Goal: Transaction & Acquisition: Book appointment/travel/reservation

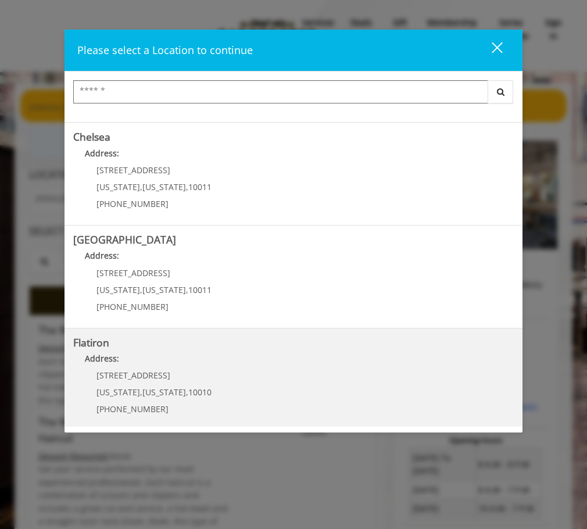
scroll to position [116, 0]
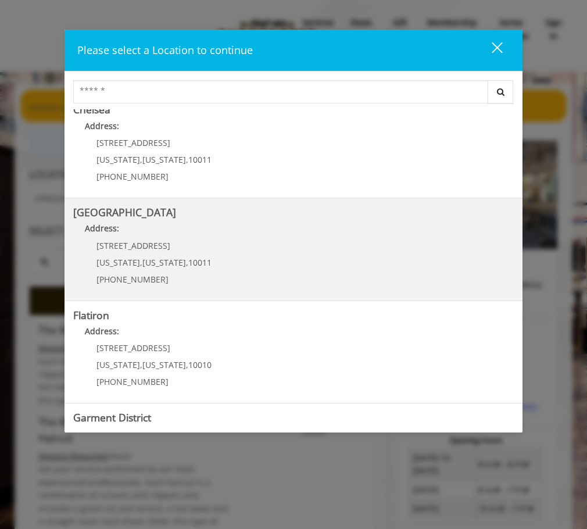
click at [214, 232] on Street "Address:" at bounding box center [293, 231] width 440 height 19
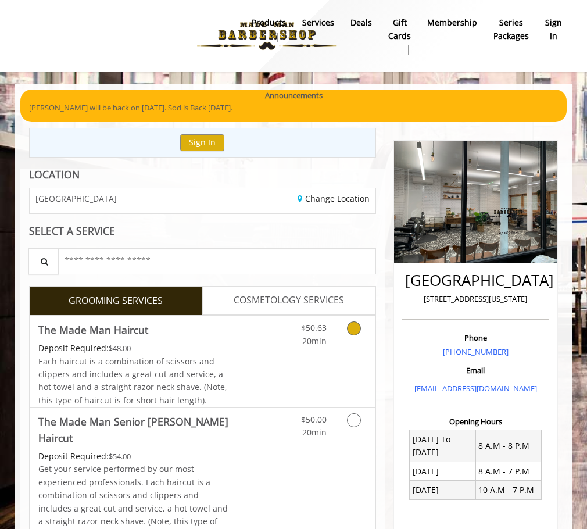
click at [247, 352] on link "Discounted Price" at bounding box center [260, 360] width 58 height 91
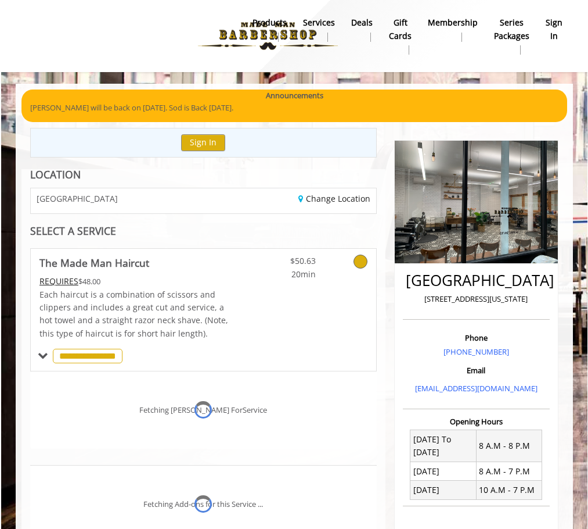
scroll to position [235, 0]
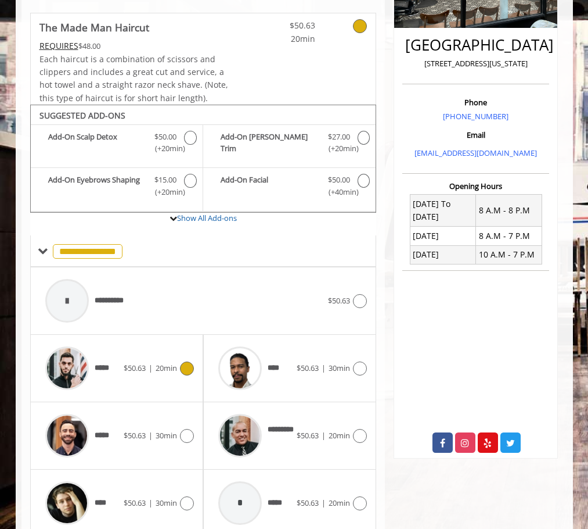
click at [117, 373] on div "*****" at bounding box center [81, 367] width 84 height 55
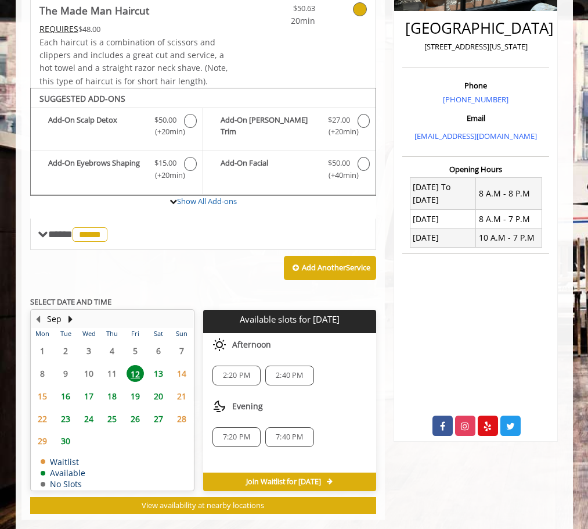
scroll to position [272, 0]
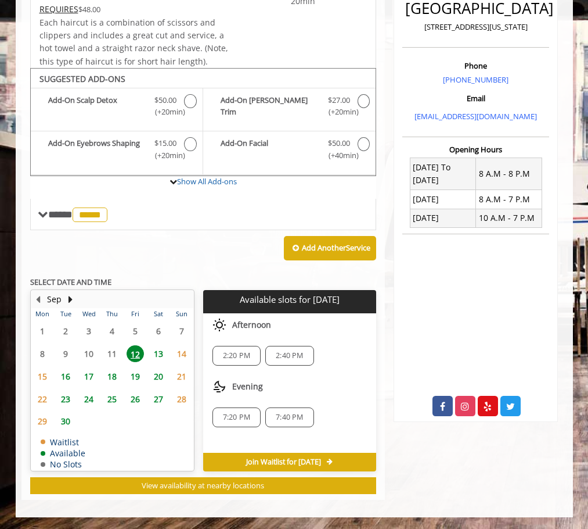
click at [65, 376] on span "16" at bounding box center [65, 376] width 17 height 17
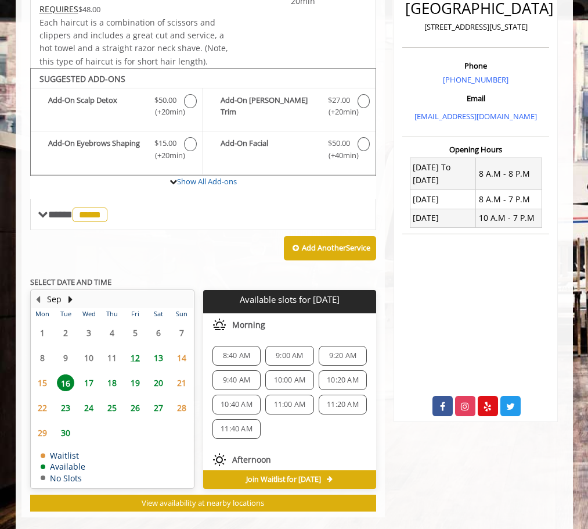
scroll to position [289, 0]
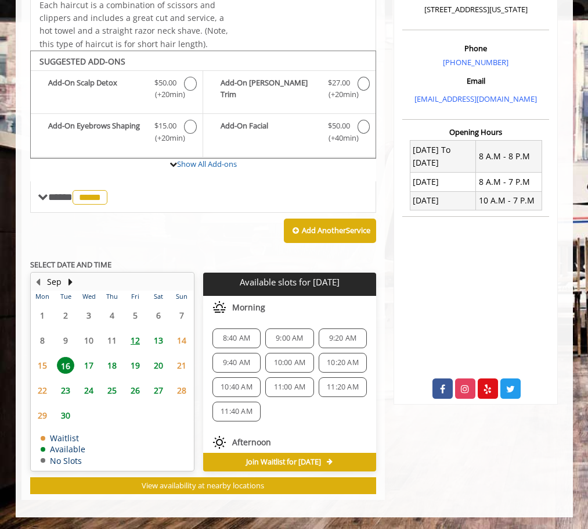
click at [276, 340] on span "9:00 AM" at bounding box center [289, 337] width 27 height 9
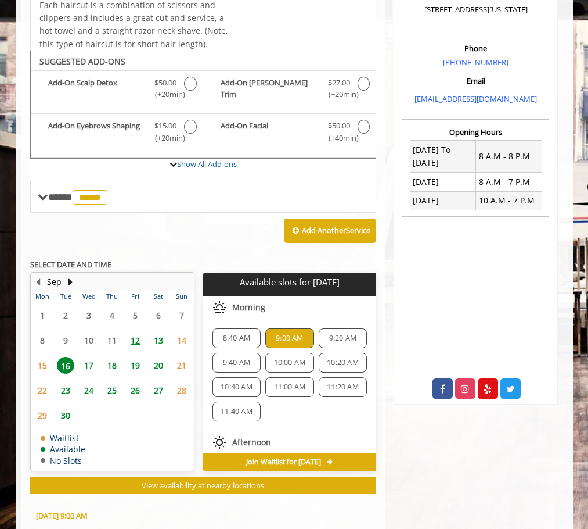
scroll to position [505, 0]
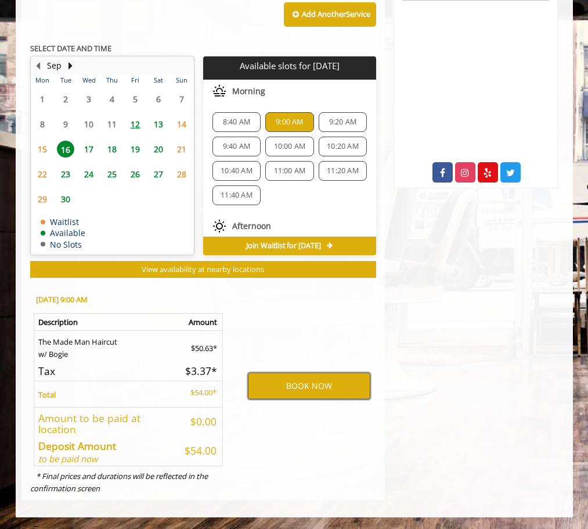
click at [279, 391] on button "BOOK NOW" at bounding box center [309, 385] width 123 height 27
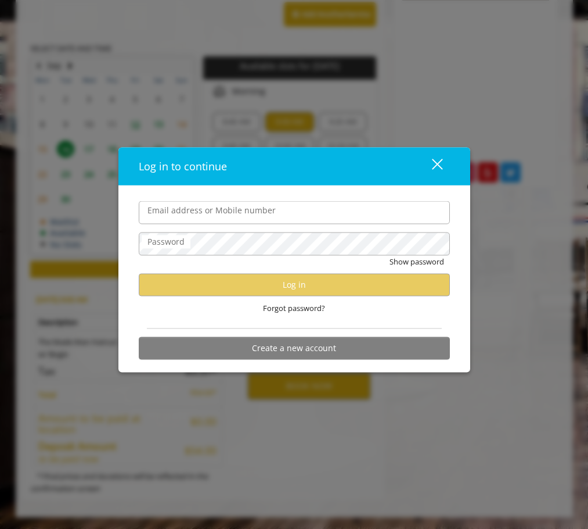
click at [199, 222] on input "Email address or Mobile number" at bounding box center [294, 212] width 311 height 23
click at [197, 220] on input "Email address or Mobile number" at bounding box center [294, 212] width 311 height 23
click at [186, 212] on input "Email address or Mobile number" at bounding box center [294, 212] width 311 height 23
type input "**********"
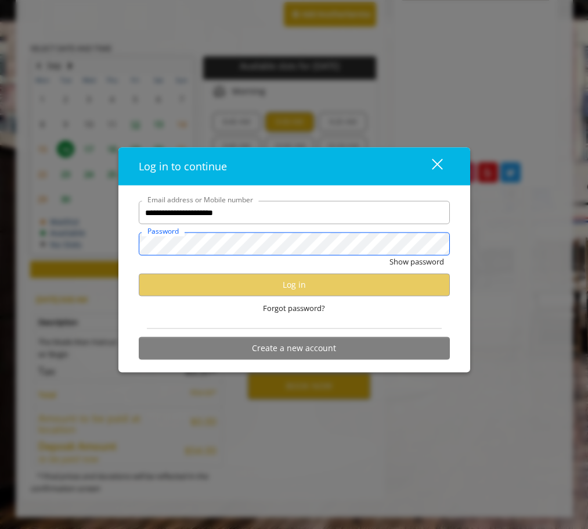
scroll to position [0, 0]
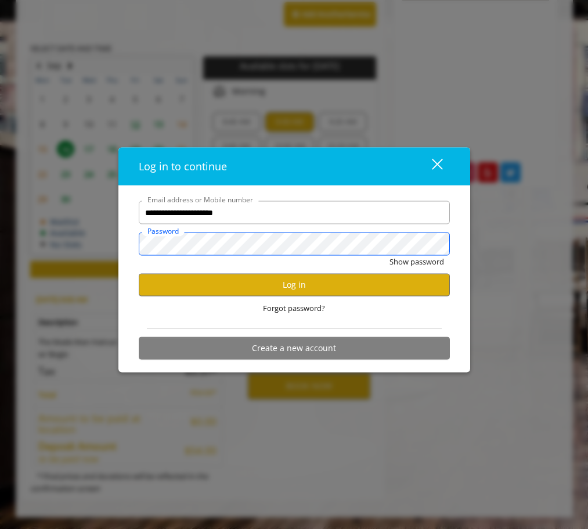
click at [390, 256] on button "Show password" at bounding box center [417, 262] width 55 height 12
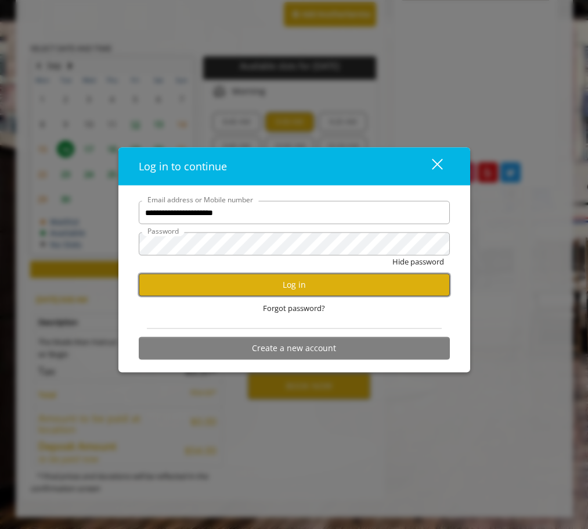
click at [145, 289] on button "Log in" at bounding box center [294, 284] width 311 height 23
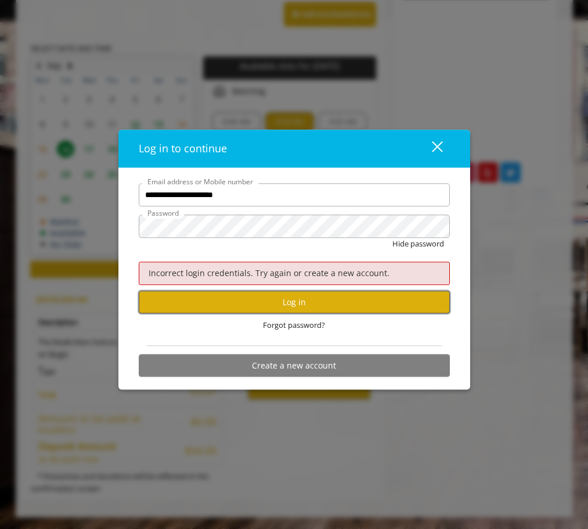
click at [206, 292] on button "Log in" at bounding box center [294, 302] width 311 height 23
click at [293, 324] on span "Forgot password?" at bounding box center [294, 325] width 62 height 12
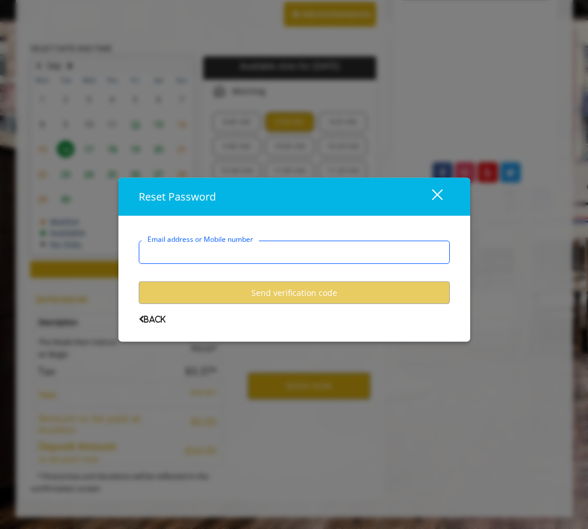
click at [218, 246] on div "Email address or Mobile number" at bounding box center [294, 251] width 311 height 23
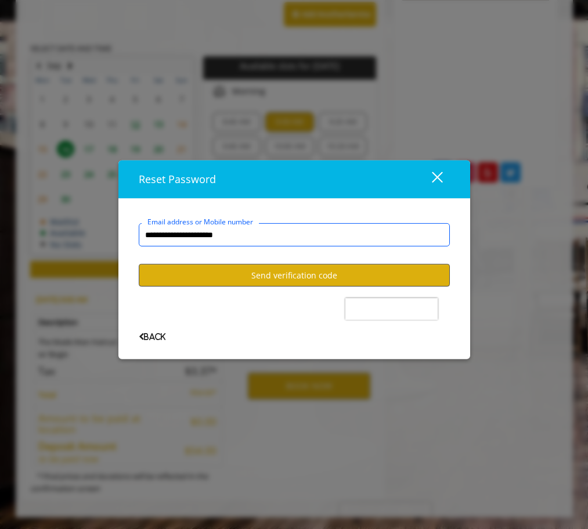
type input "**********"
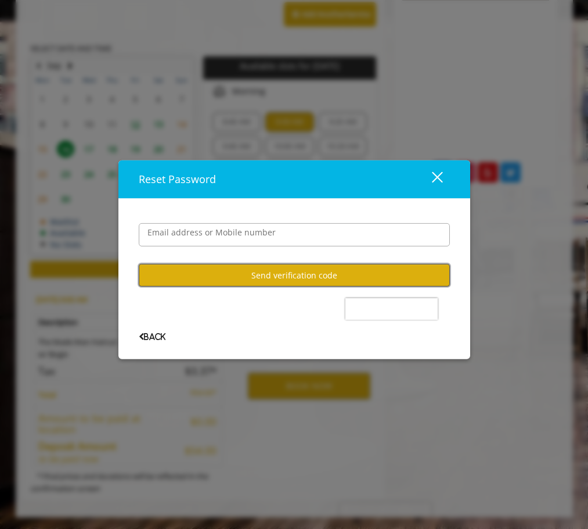
click at [221, 271] on button "Send verification code" at bounding box center [294, 275] width 311 height 23
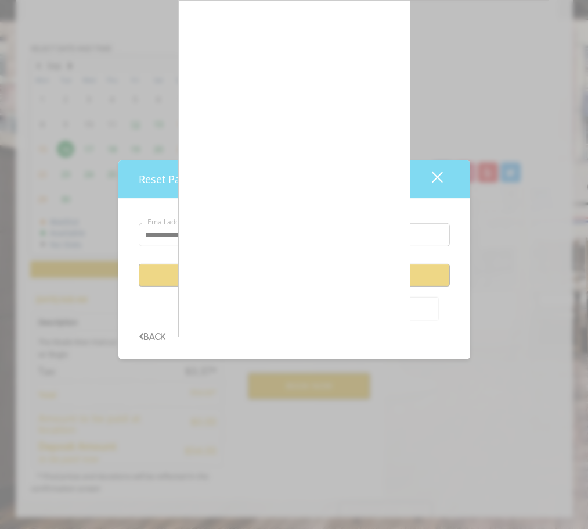
click at [434, 180] on div at bounding box center [294, 264] width 588 height 529
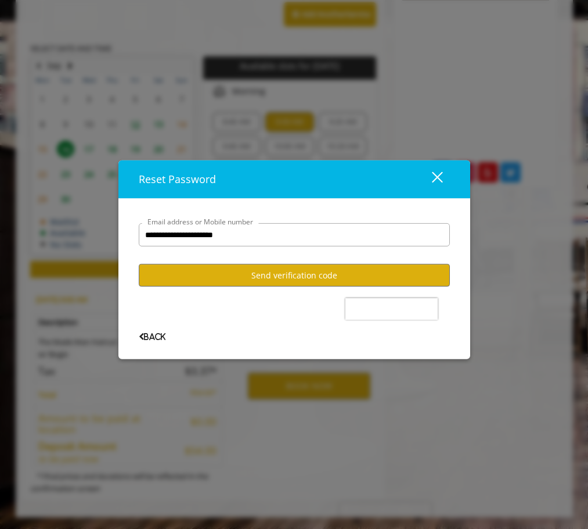
click at [438, 176] on div "close dialog" at bounding box center [437, 176] width 11 height 11
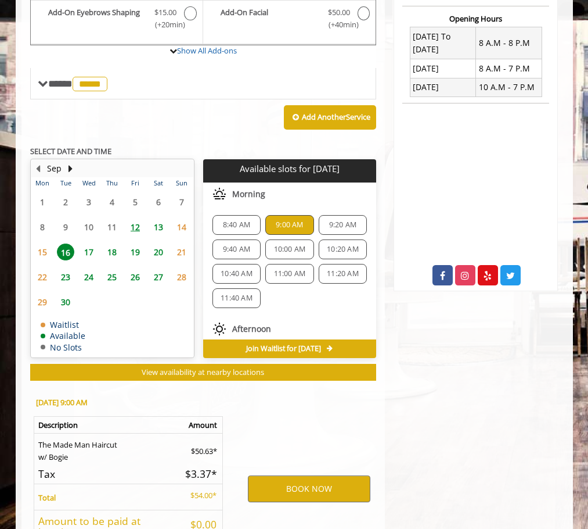
scroll to position [505, 0]
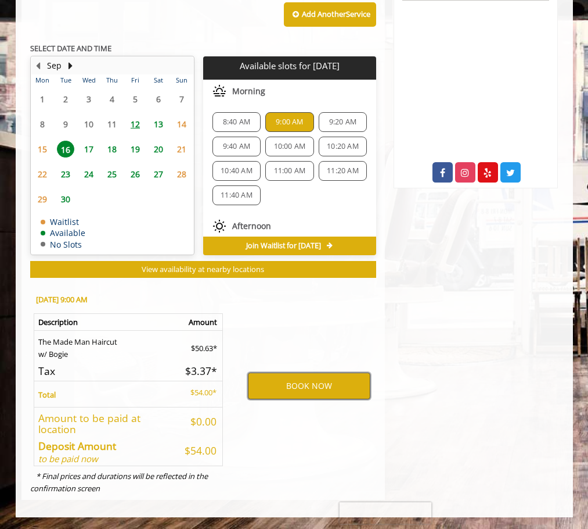
click at [283, 381] on button "BOOK NOW" at bounding box center [309, 385] width 123 height 27
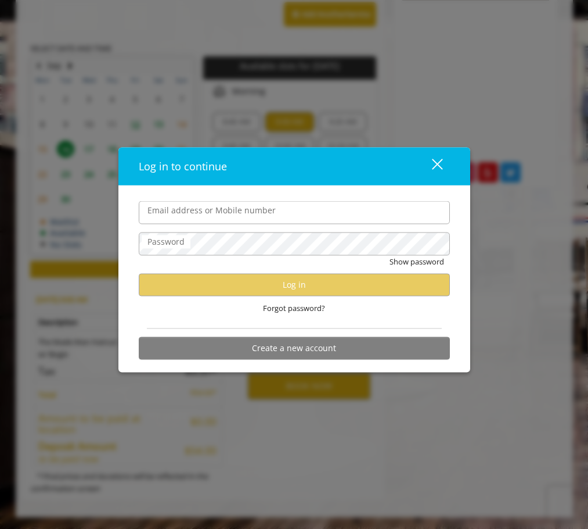
click at [194, 204] on label "Email address or Mobile number" at bounding box center [212, 210] width 140 height 13
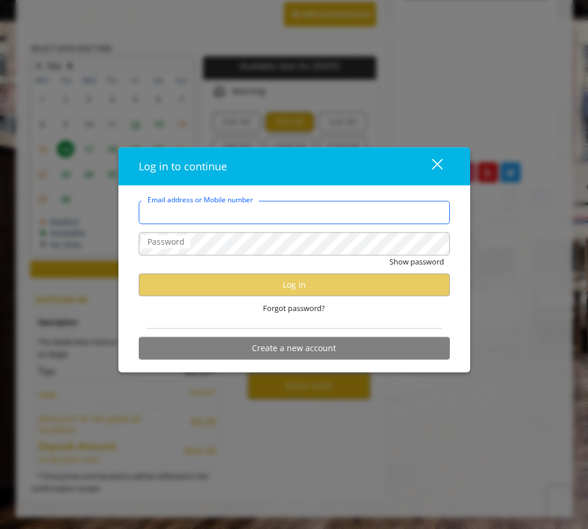
click at [194, 203] on input "Email address or Mobile number" at bounding box center [294, 212] width 311 height 23
click at [192, 210] on input "Email address or Mobile number" at bounding box center [294, 212] width 311 height 23
click at [143, 212] on input "Email address or Mobile number" at bounding box center [294, 212] width 311 height 23
type input "**********"
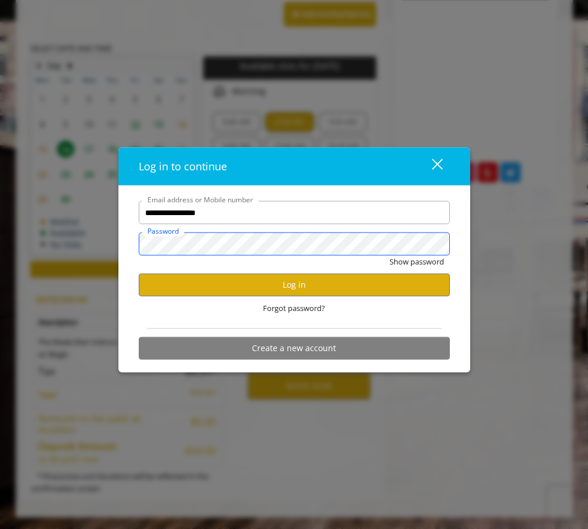
click at [390, 256] on button "Show password" at bounding box center [417, 262] width 55 height 12
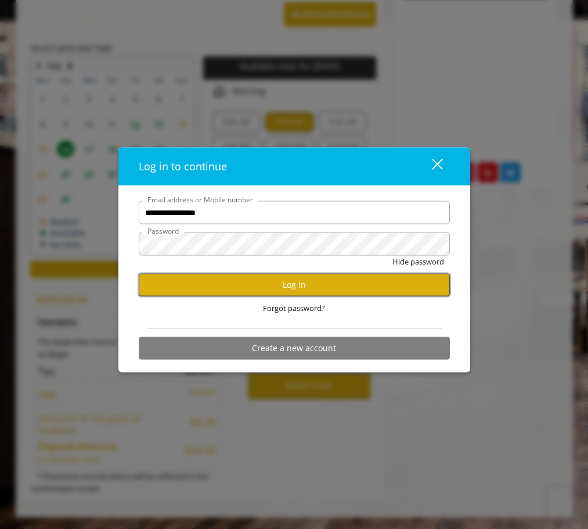
click at [181, 288] on button "Log in" at bounding box center [294, 284] width 311 height 23
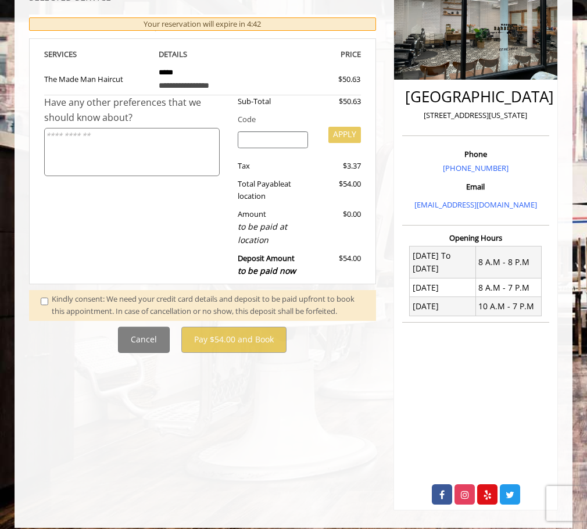
scroll to position [194, 0]
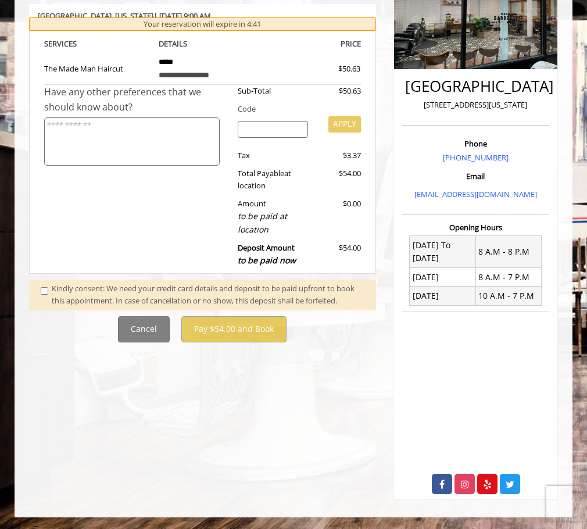
click at [52, 285] on div "Kindly consent: We need your credit card details and deposit to be paid upfront…" at bounding box center [208, 294] width 312 height 24
click at [46, 287] on span at bounding box center [46, 294] width 28 height 24
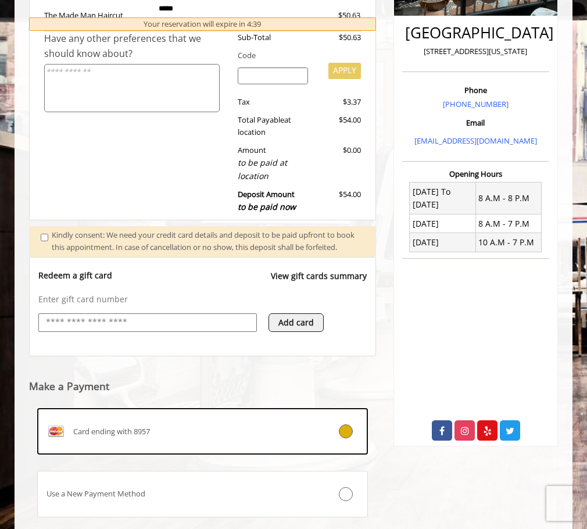
scroll to position [333, 0]
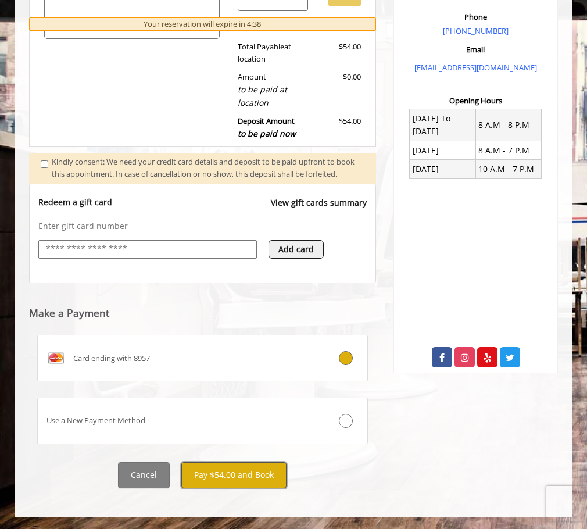
click at [209, 470] on button "Pay $54.00 and Book" at bounding box center [233, 475] width 105 height 26
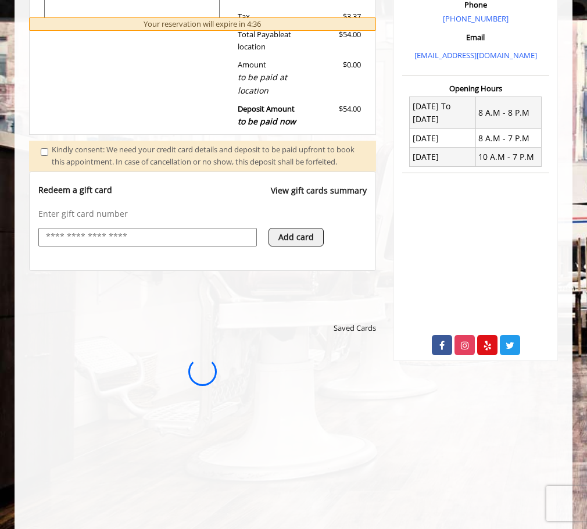
scroll to position [0, 0]
click at [13, 191] on body "**********" at bounding box center [293, 252] width 587 height 1003
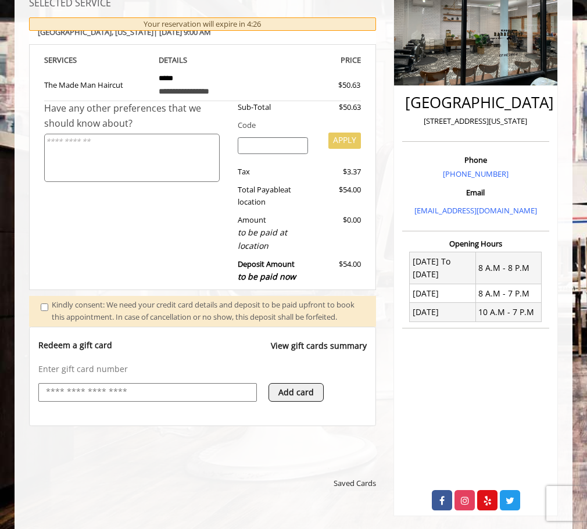
scroll to position [391, 0]
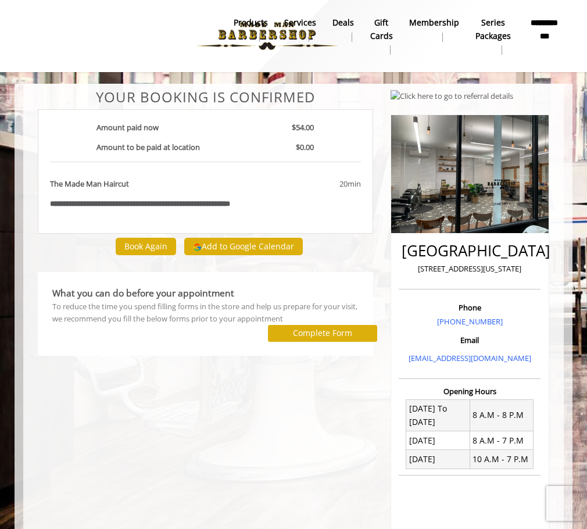
click at [170, 418] on div "**********" at bounding box center [205, 375] width 353 height 572
click at [191, 398] on div "**********" at bounding box center [205, 375] width 353 height 572
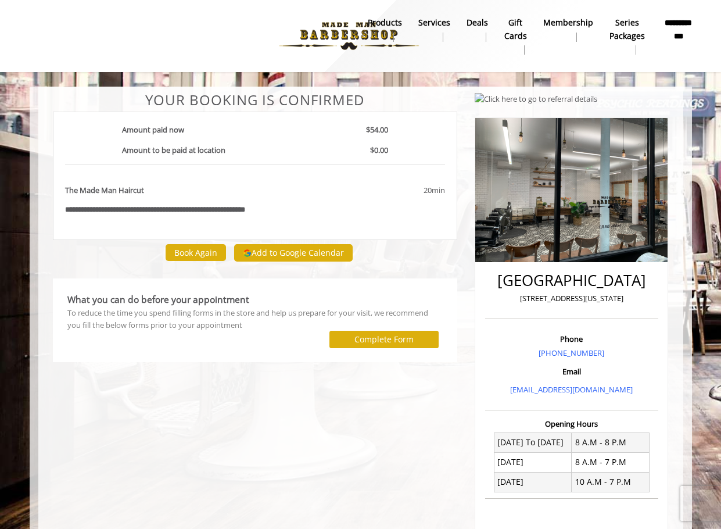
click at [163, 413] on div "**********" at bounding box center [255, 390] width 422 height 596
